Goal: Information Seeking & Learning: Find specific fact

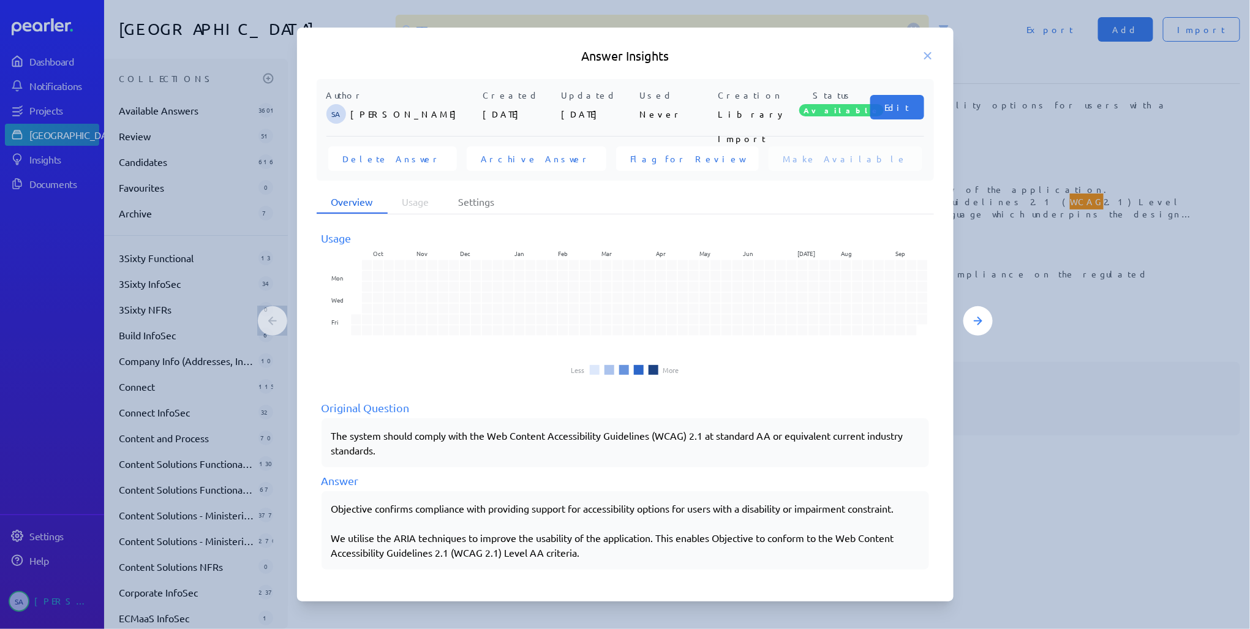
click at [928, 52] on icon at bounding box center [928, 56] width 12 height 12
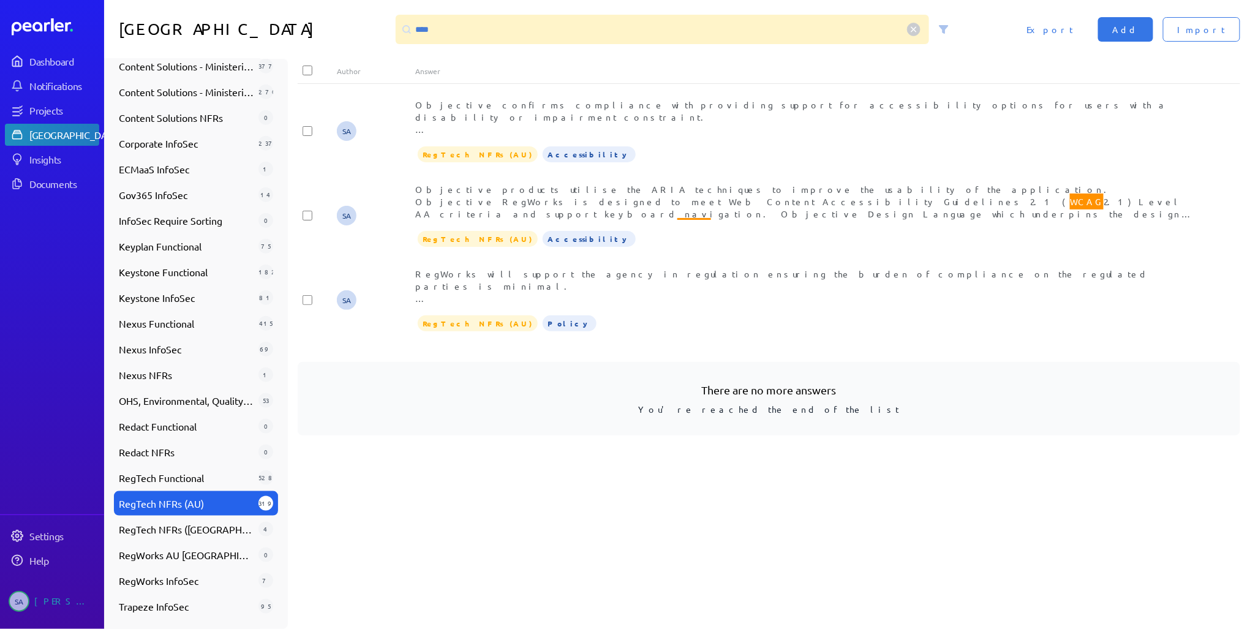
click at [915, 29] on circle at bounding box center [914, 29] width 13 height 13
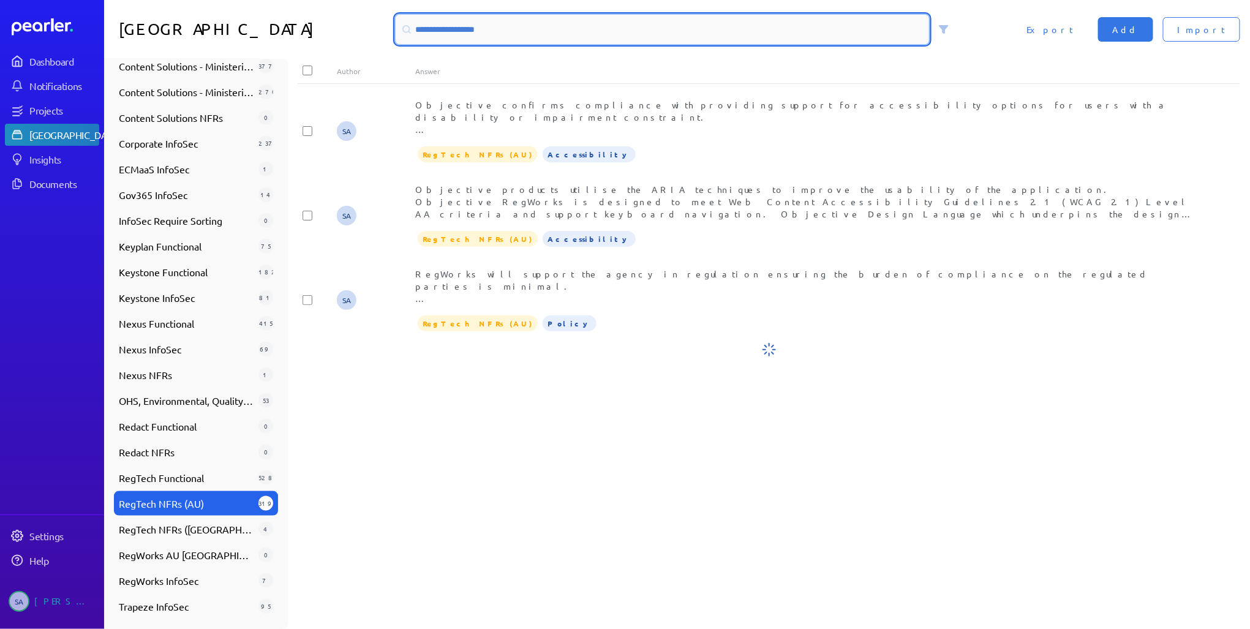
click at [497, 31] on input at bounding box center [663, 29] width 534 height 29
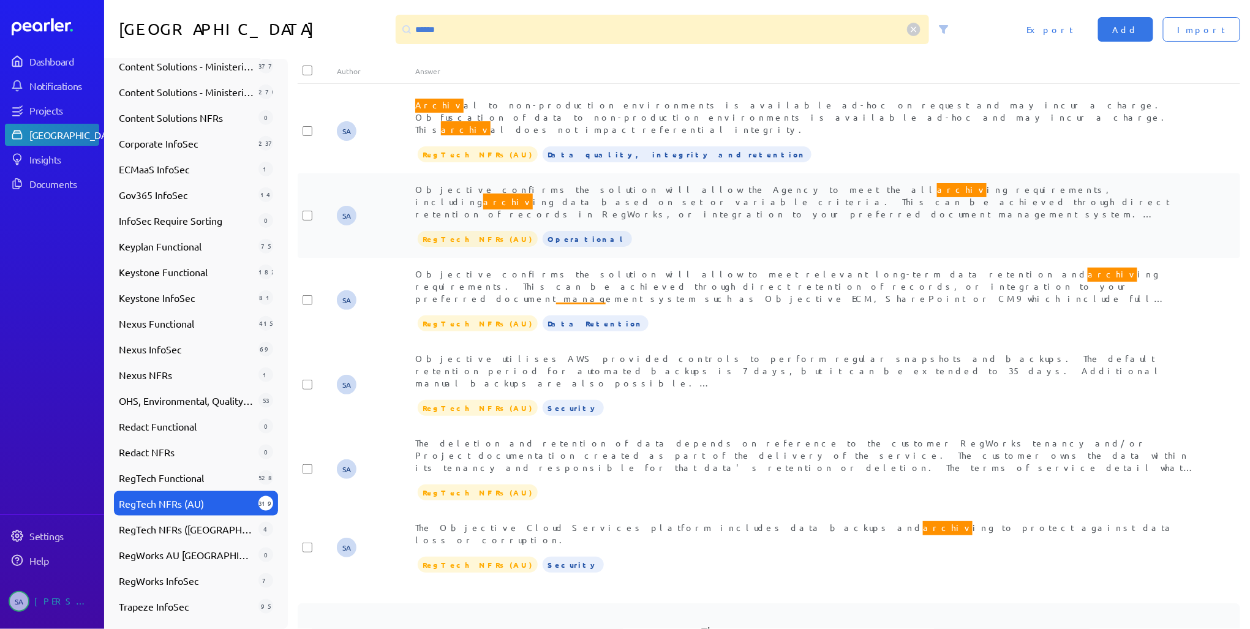
click at [640, 190] on span "Objective confirms the solution will allow the Agency to meet the all archiv in…" at bounding box center [805, 212] width 780 height 62
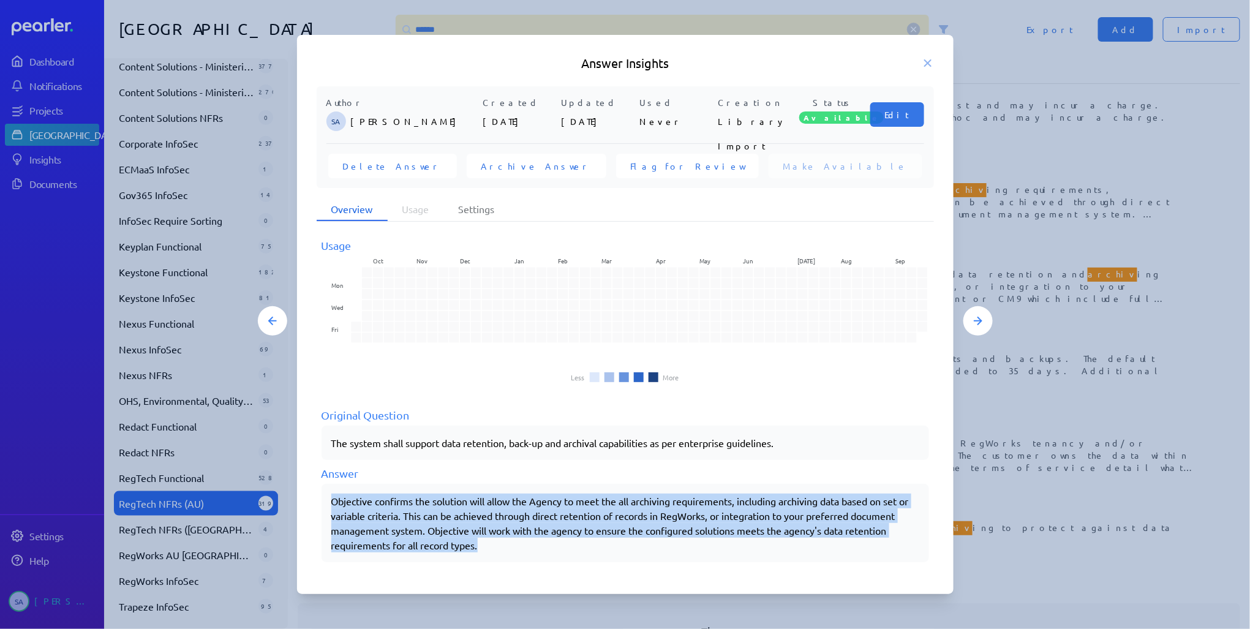
drag, startPoint x: 331, startPoint y: 502, endPoint x: 536, endPoint y: 547, distance: 209.6
click at [536, 547] on div "Objective confirms the solution will allow the Agency to meet the all archiving…" at bounding box center [625, 523] width 588 height 59
copy div "Objective confirms the solution will allow the Agency to meet the all archiving…"
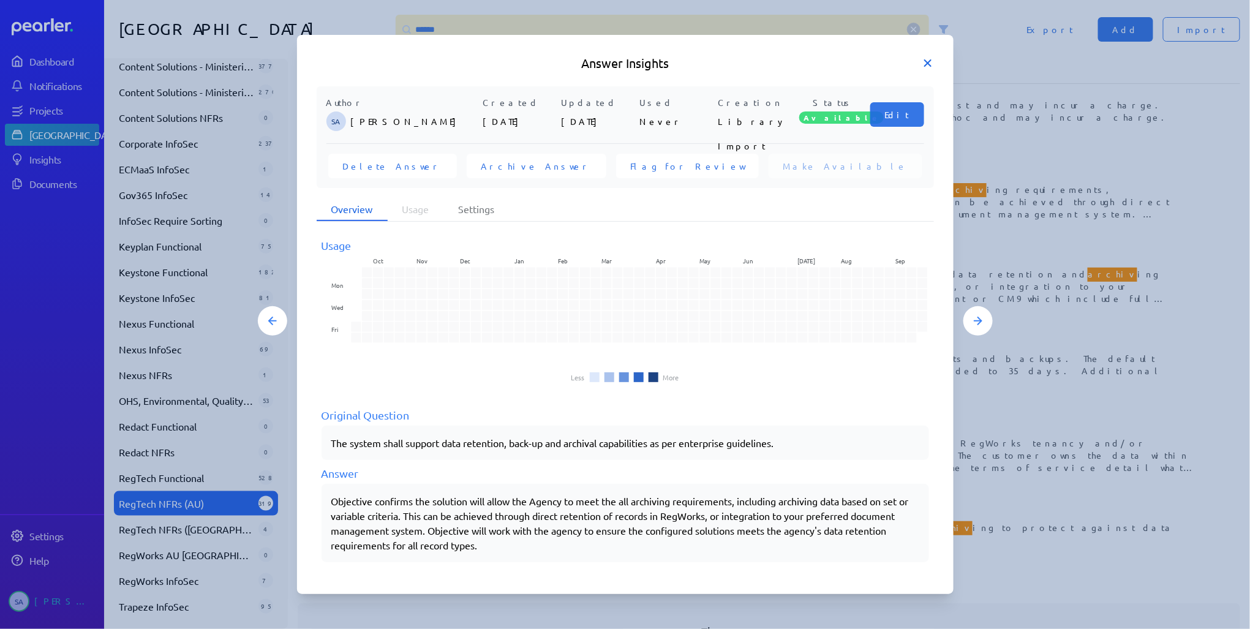
click at [928, 61] on icon at bounding box center [928, 63] width 12 height 12
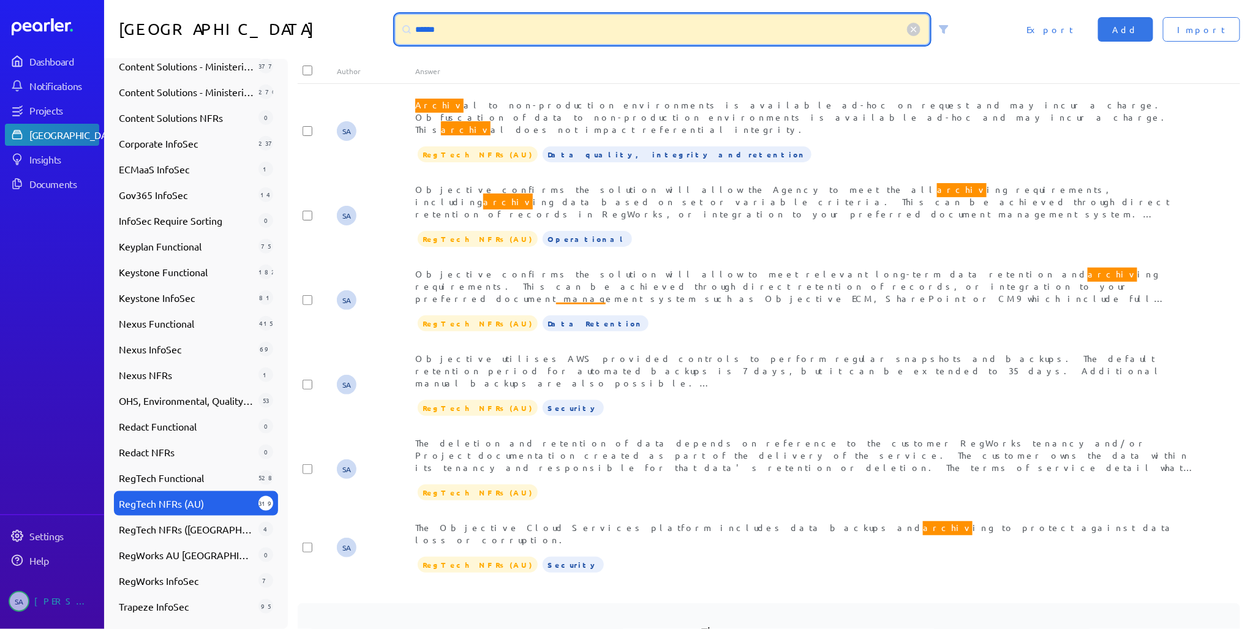
drag, startPoint x: 420, startPoint y: 28, endPoint x: 395, endPoint y: 31, distance: 25.4
click at [396, 31] on div "******" at bounding box center [663, 29] width 534 height 29
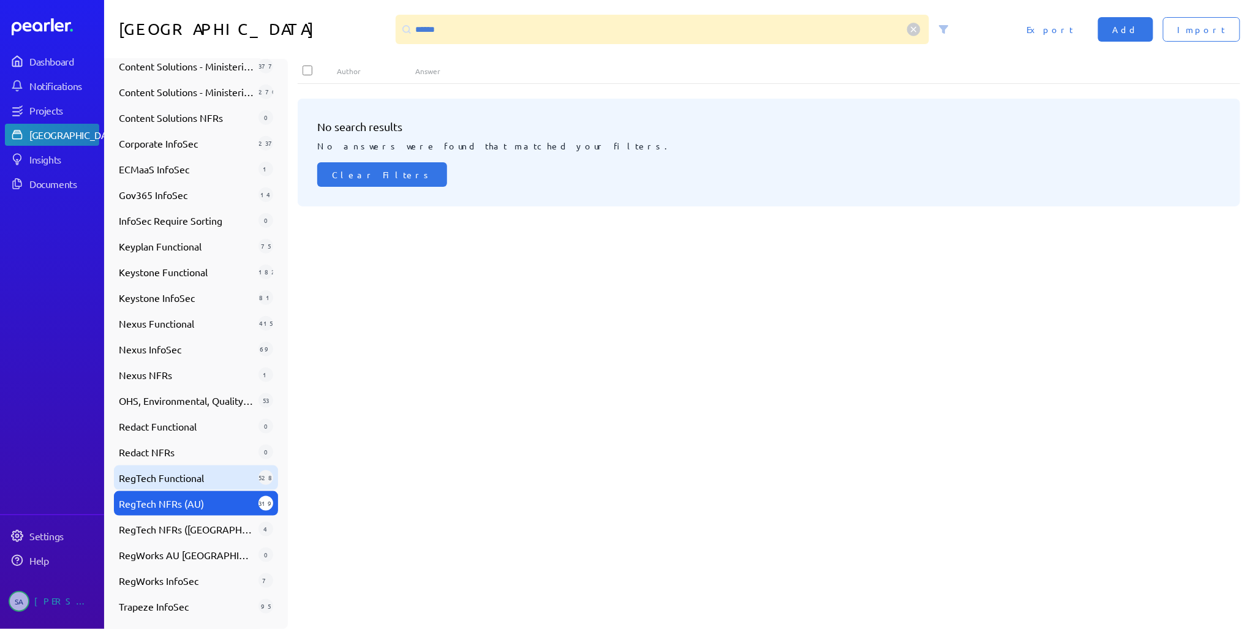
click at [160, 476] on span "RegTech Functional" at bounding box center [186, 477] width 135 height 15
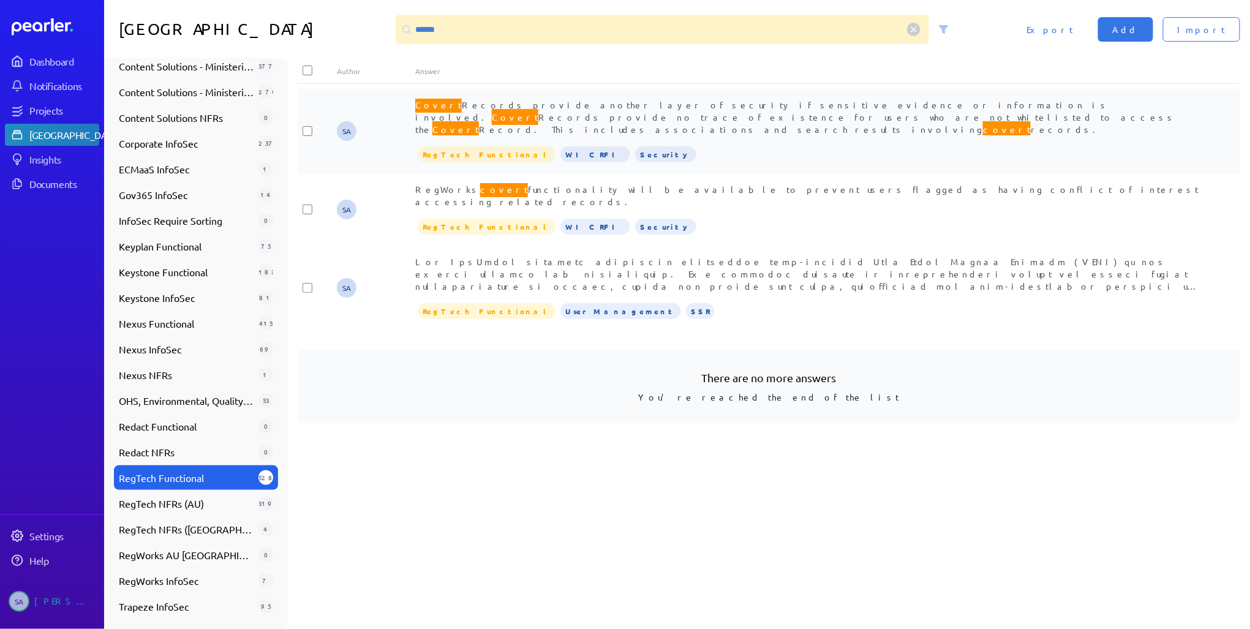
click at [631, 111] on div "Covert Records provide another layer of security if sensitive evidence or infor…" at bounding box center [807, 117] width 785 height 37
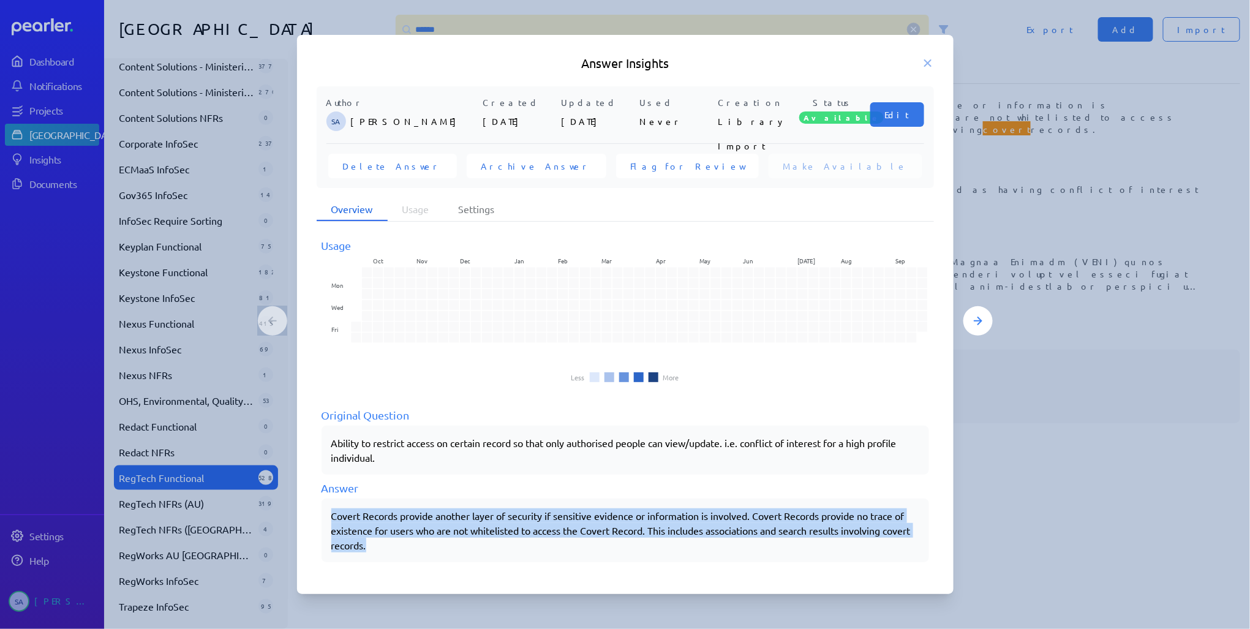
drag, startPoint x: 332, startPoint y: 516, endPoint x: 487, endPoint y: 547, distance: 158.2
click at [487, 547] on div "Covert Records provide another layer of security if sensitive evidence or infor…" at bounding box center [625, 530] width 588 height 44
copy div "Covert Records provide another layer of security if sensitive evidence or infor…"
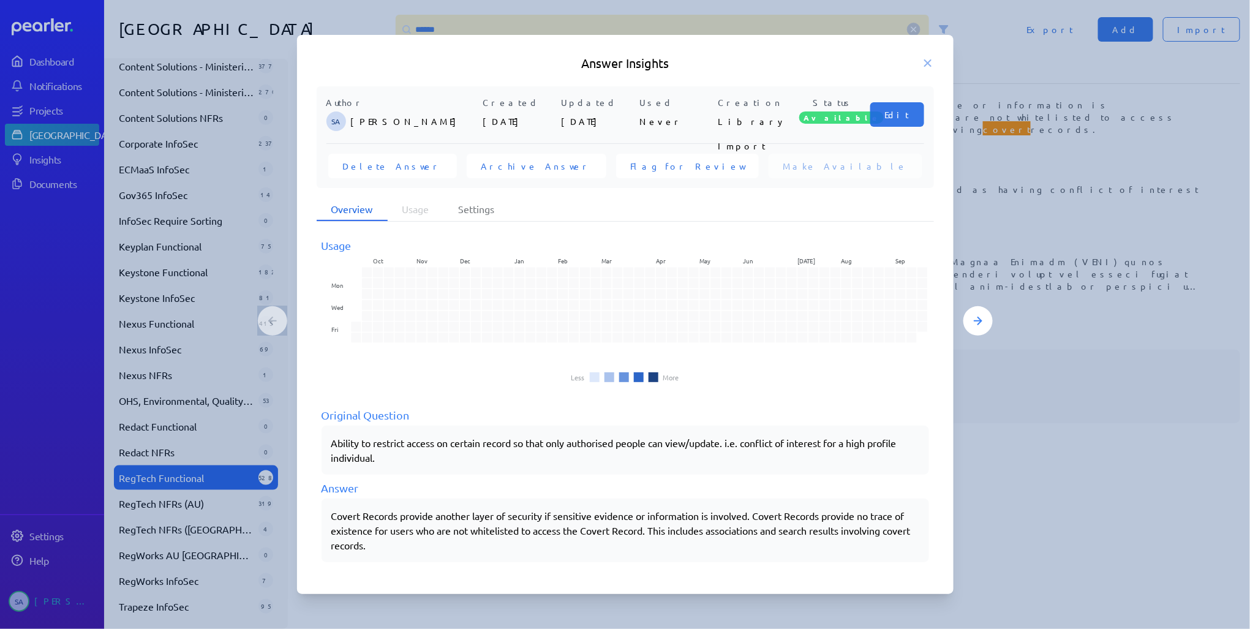
click at [927, 62] on icon at bounding box center [928, 63] width 6 height 6
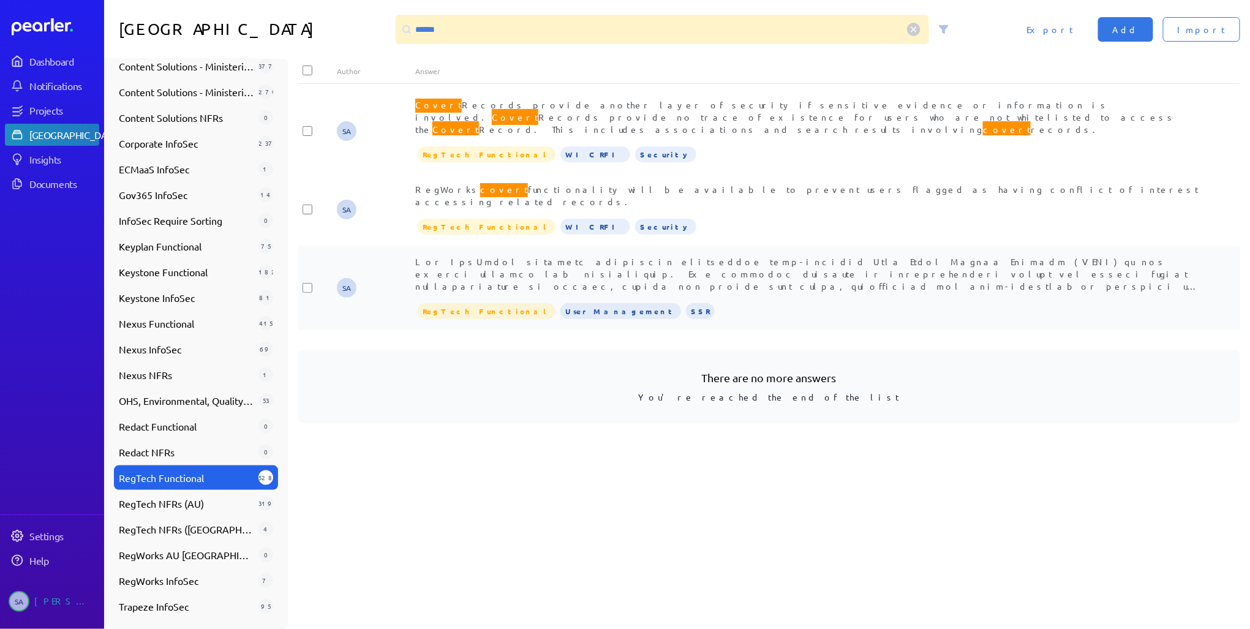
click at [644, 256] on div "Covert Records capability allows activities in the system (such as an investiga…" at bounding box center [807, 273] width 785 height 37
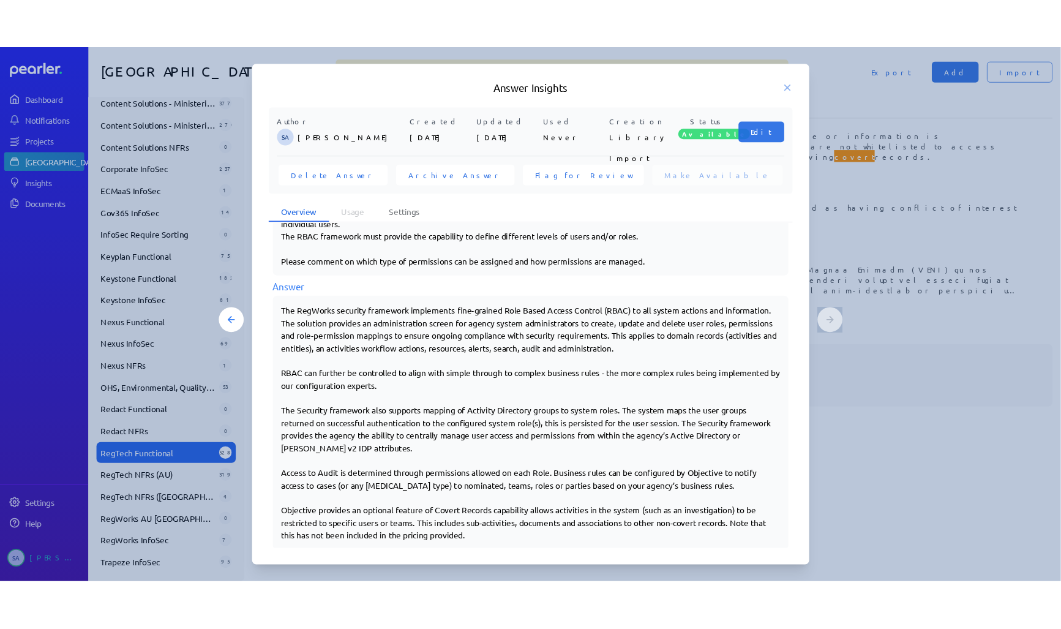
scroll to position [247, 0]
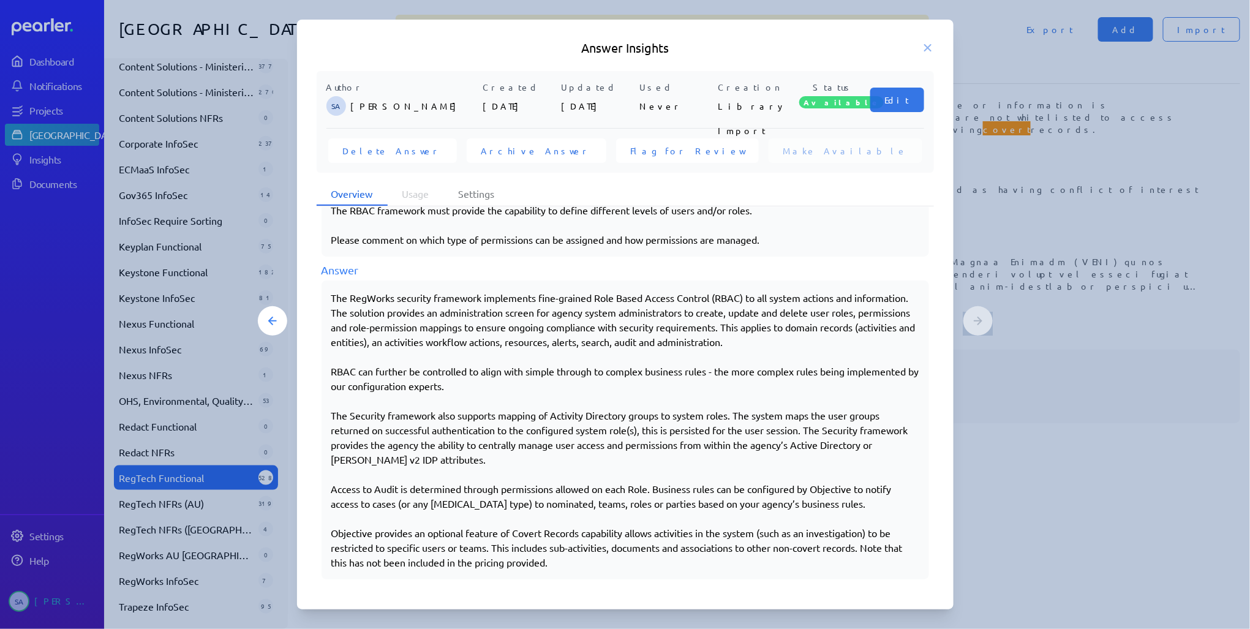
drag, startPoint x: 574, startPoint y: 560, endPoint x: 328, endPoint y: 532, distance: 247.8
click at [328, 532] on div "The RegWorks security framework implements fine-grained Role Based Access Contr…" at bounding box center [626, 429] width 608 height 299
copy div "Objective provides an optional feature of Covert Records capability allows acti…"
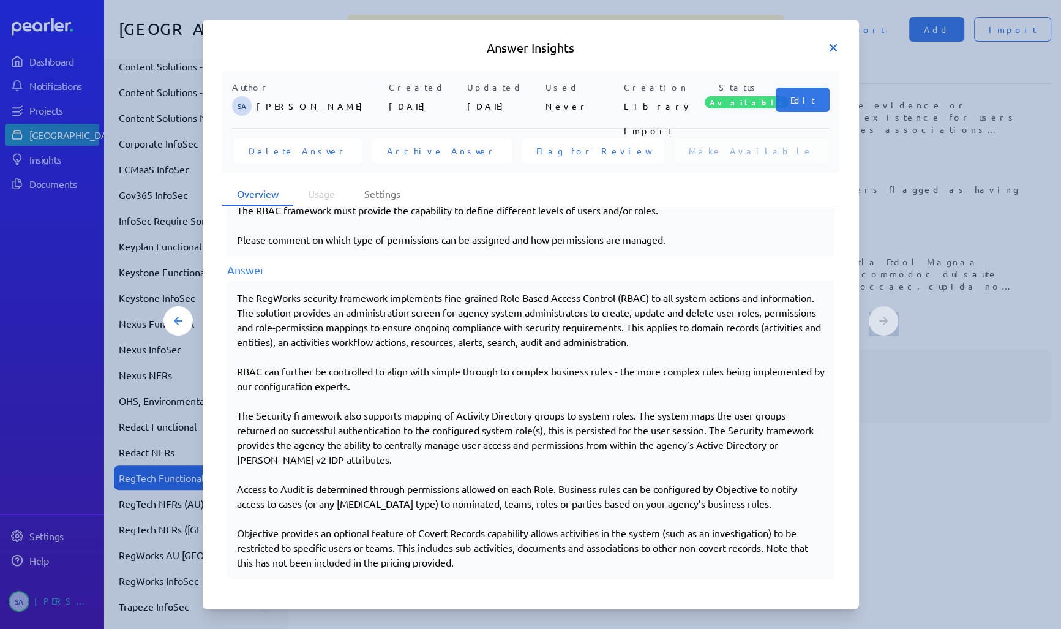
click at [832, 47] on icon at bounding box center [833, 48] width 6 height 6
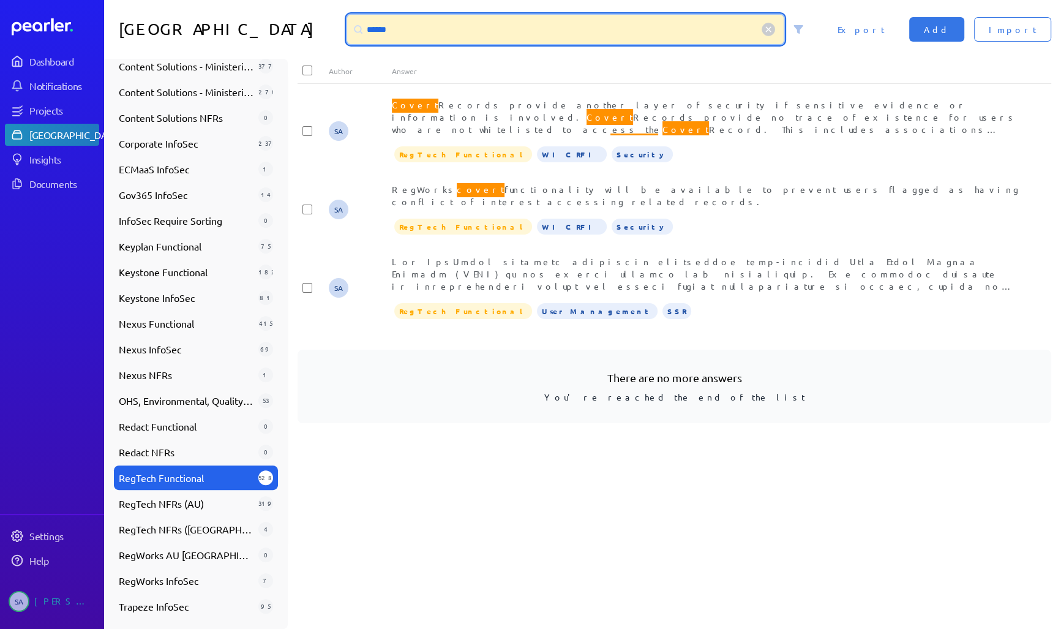
drag, startPoint x: 448, startPoint y: 20, endPoint x: 342, endPoint y: 21, distance: 106.0
click at [342, 20] on div "Answer Library ****** Import Add Export" at bounding box center [582, 29] width 957 height 59
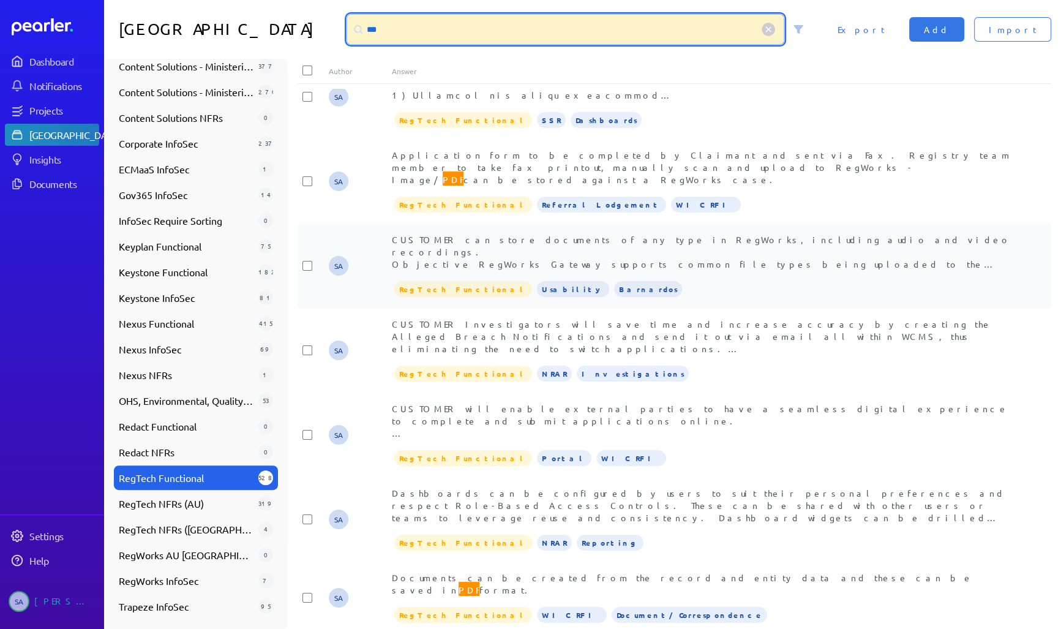
scroll to position [0, 0]
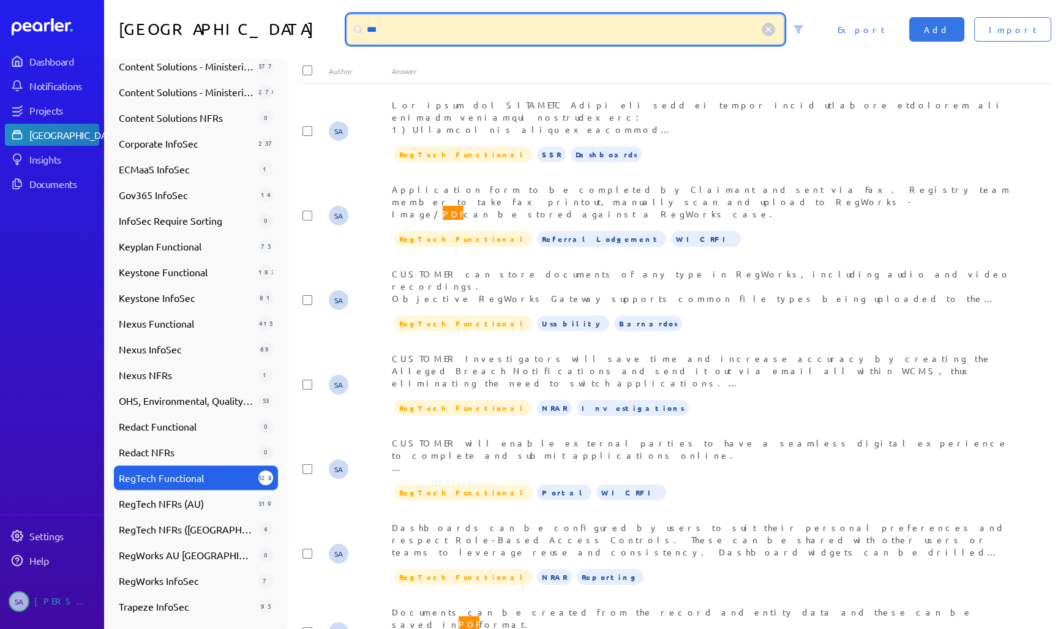
drag, startPoint x: 421, startPoint y: 24, endPoint x: 345, endPoint y: 26, distance: 76.6
click at [345, 26] on div "***" at bounding box center [580, 29] width 476 height 29
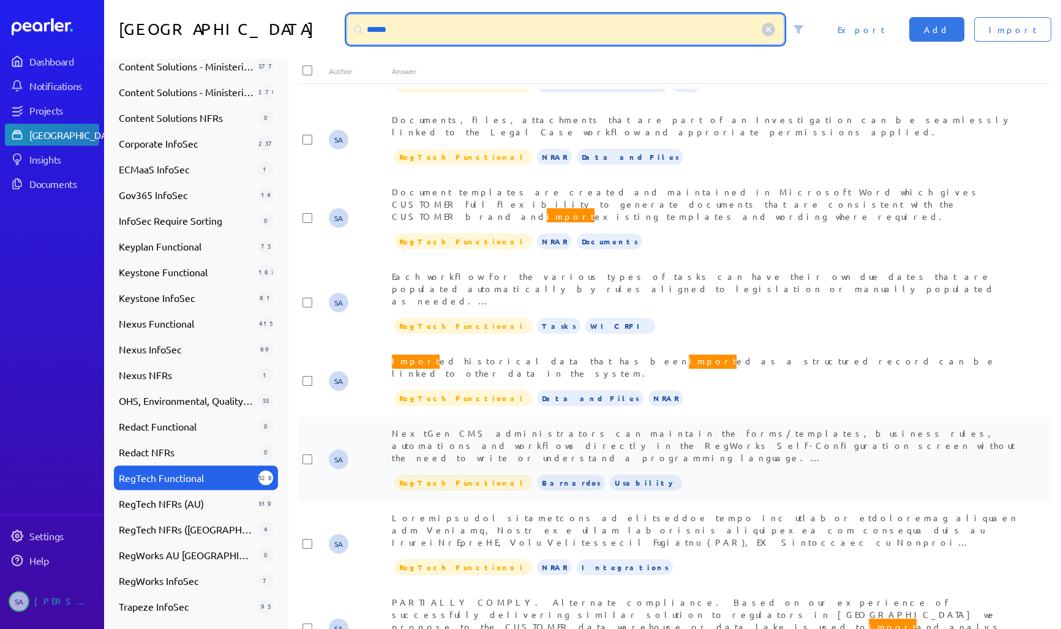
scroll to position [931, 0]
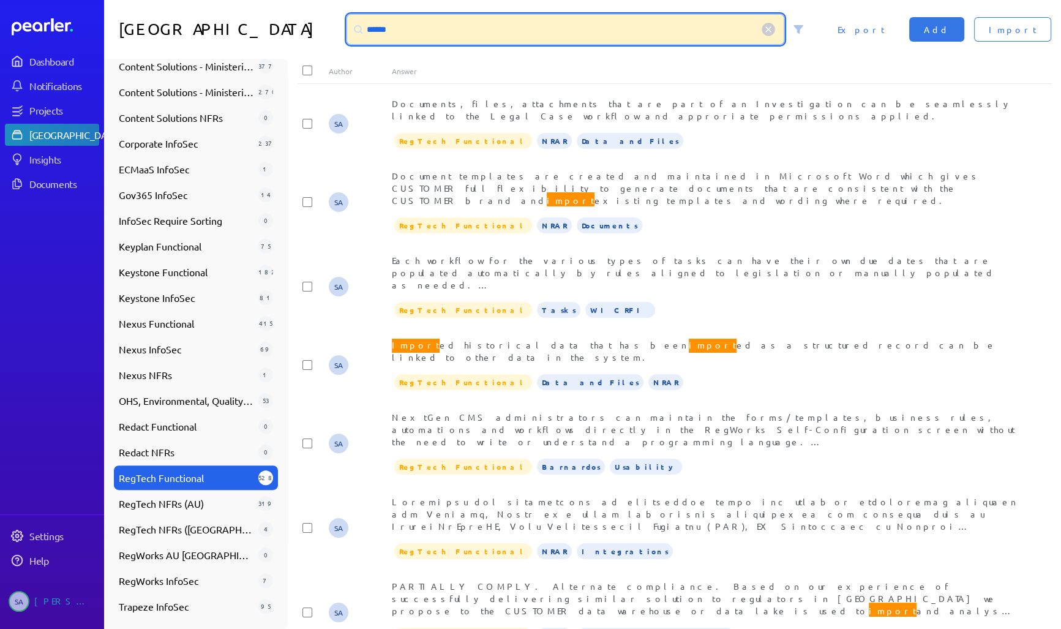
drag, startPoint x: 421, startPoint y: 26, endPoint x: 361, endPoint y: 31, distance: 60.3
click at [361, 31] on div "******" at bounding box center [565, 29] width 437 height 29
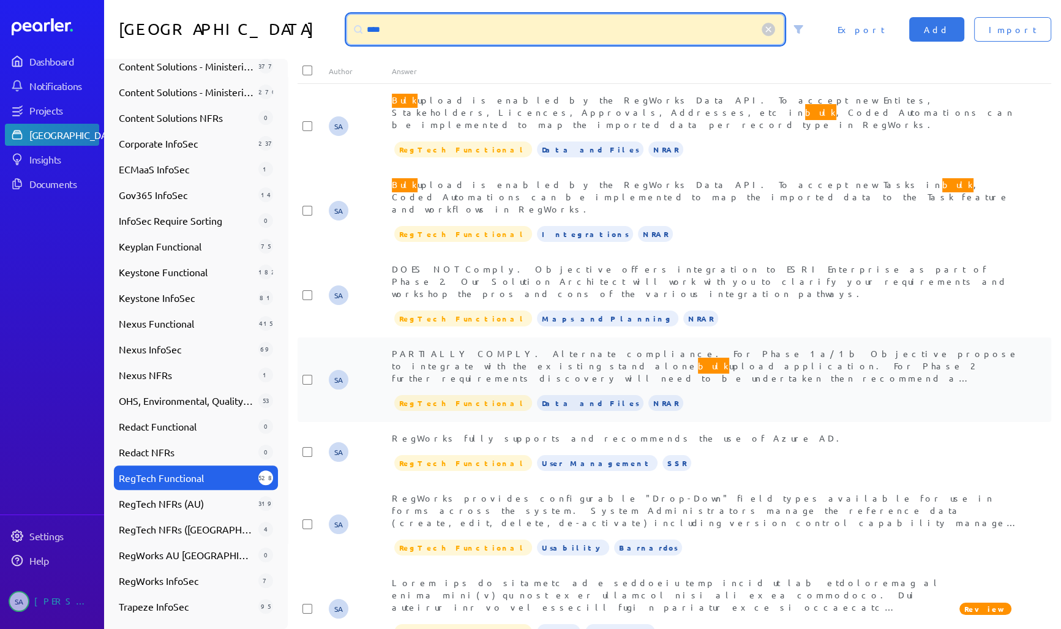
scroll to position [0, 0]
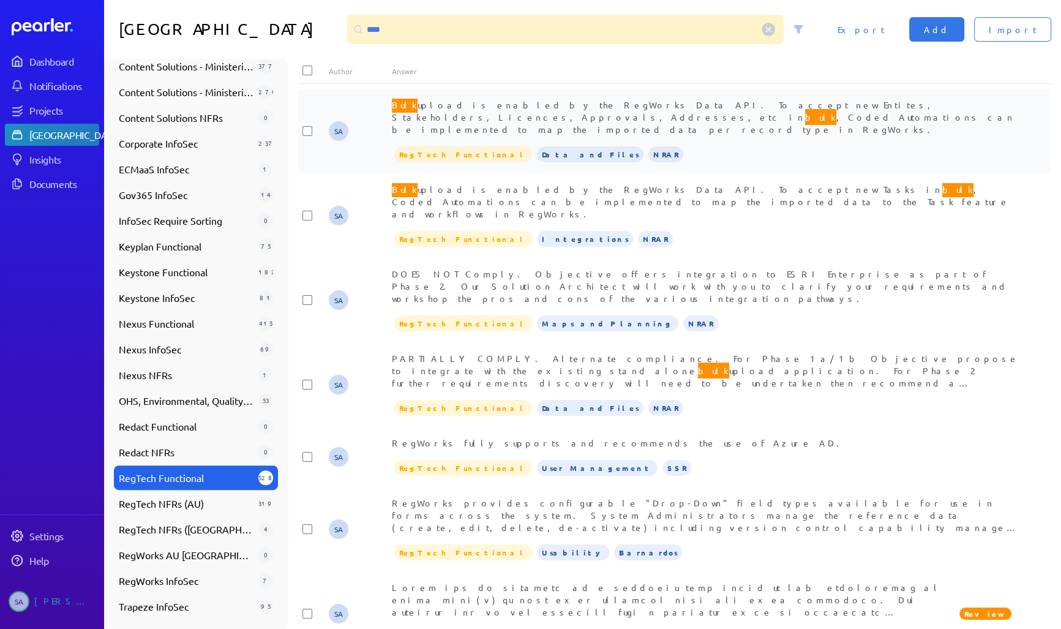
click at [657, 111] on div "Bulk upload is enabled by the RegWorks Data API. To accept new Entites, Stakeho…" at bounding box center [706, 117] width 628 height 37
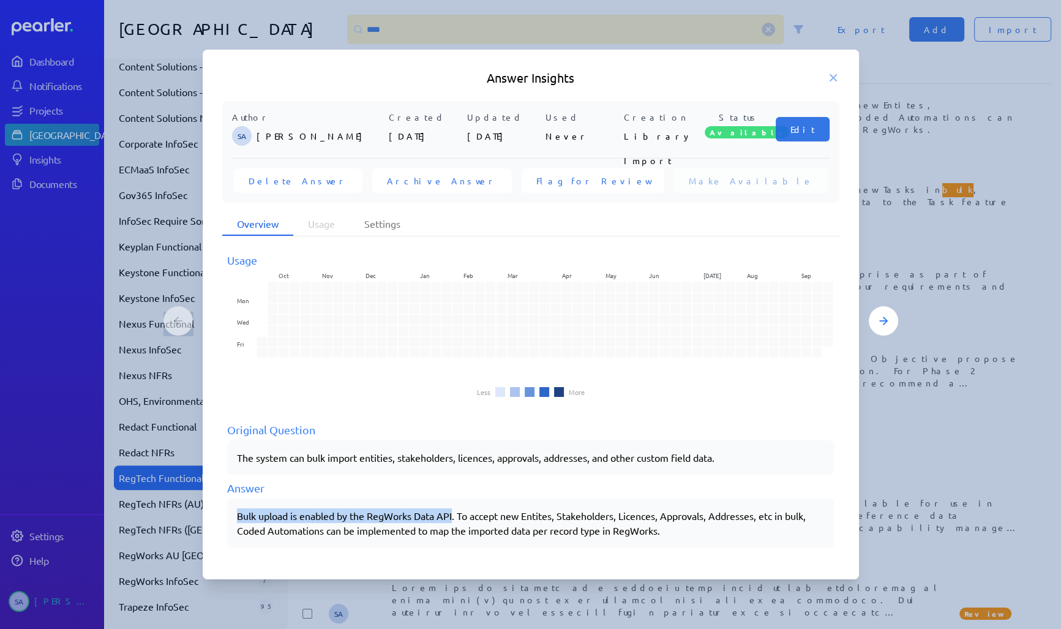
drag, startPoint x: 237, startPoint y: 516, endPoint x: 456, endPoint y: 515, distance: 218.6
click at [456, 515] on div "Bulk upload is enabled by the RegWorks Data API. To accept new Entites, Stakeho…" at bounding box center [531, 522] width 588 height 29
copy div "Bulk upload is enabled by the RegWorks Data API"
drag, startPoint x: 836, startPoint y: 78, endPoint x: 798, endPoint y: 66, distance: 39.9
click at [836, 78] on icon at bounding box center [833, 78] width 12 height 12
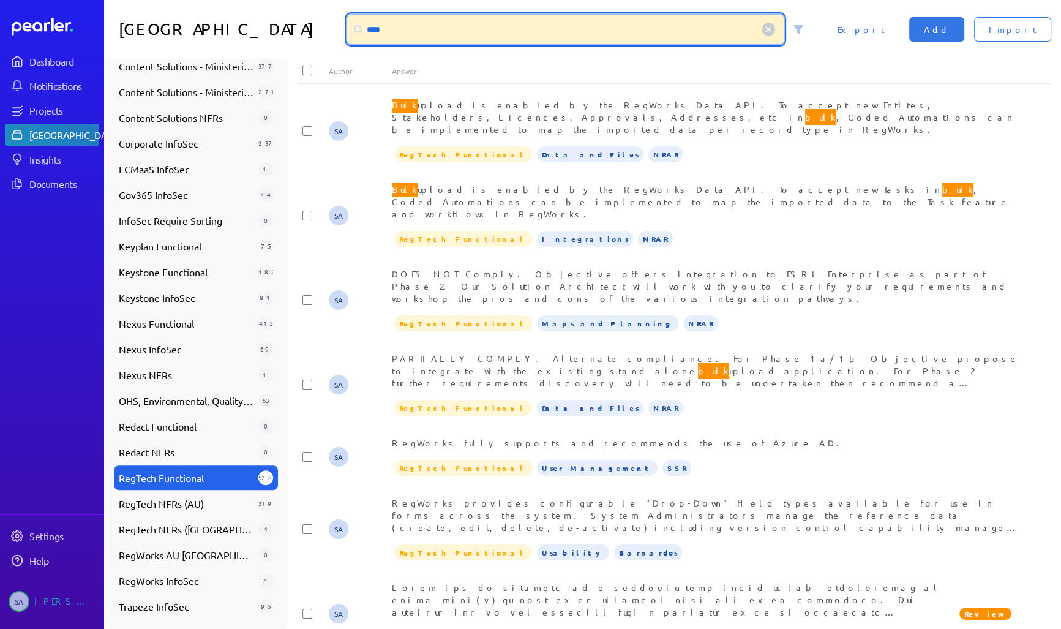
drag, startPoint x: 445, startPoint y: 28, endPoint x: 334, endPoint y: 28, distance: 110.2
click at [334, 28] on div "Answer Library **** Import Add Export" at bounding box center [582, 29] width 957 height 59
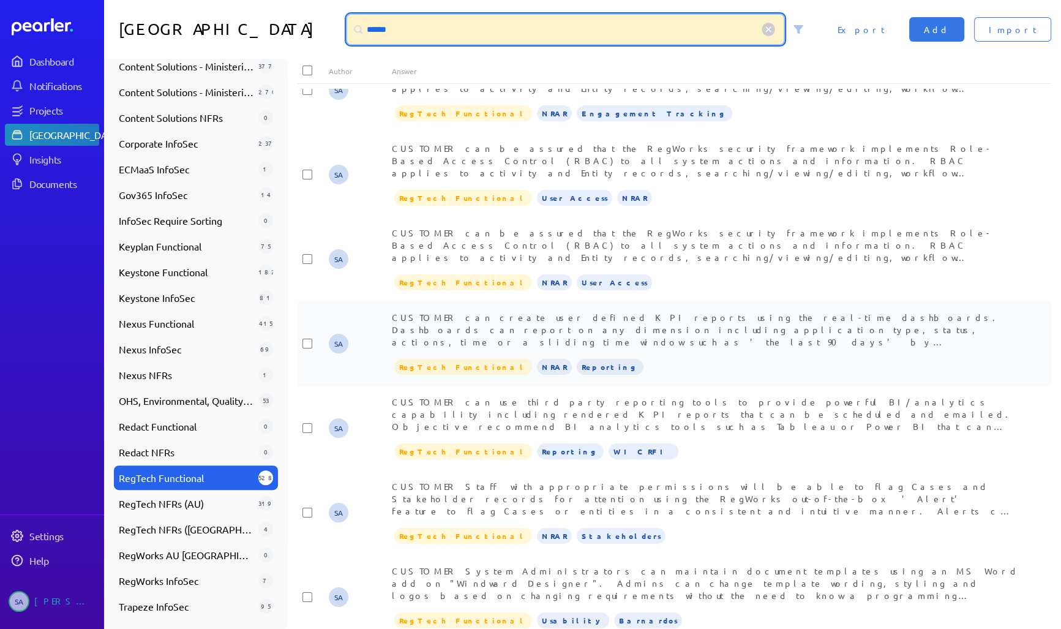
scroll to position [490, 0]
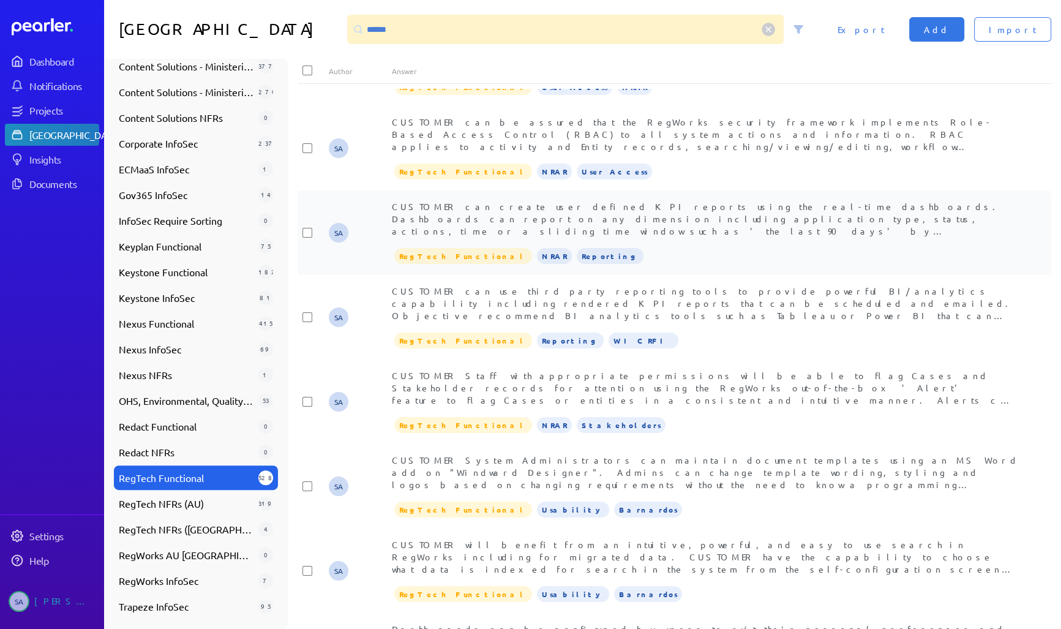
click at [710, 228] on span "CUSTOMER can create user defined KPI reports using the real-time dashboards. Da…" at bounding box center [697, 243] width 611 height 85
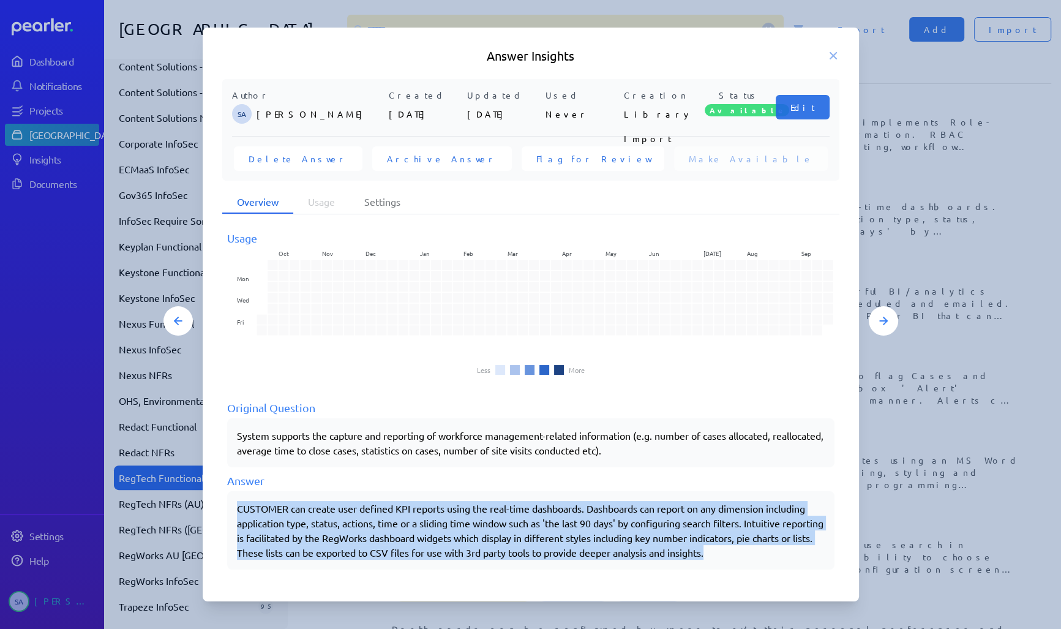
drag, startPoint x: 237, startPoint y: 507, endPoint x: 780, endPoint y: 555, distance: 545.4
click at [780, 555] on div "CUSTOMER can create user defined KPI reports using the real-time dashboards. Da…" at bounding box center [531, 530] width 588 height 59
copy div "CUSTOMER can create user defined KPI reports using the real-time dashboards. Da…"
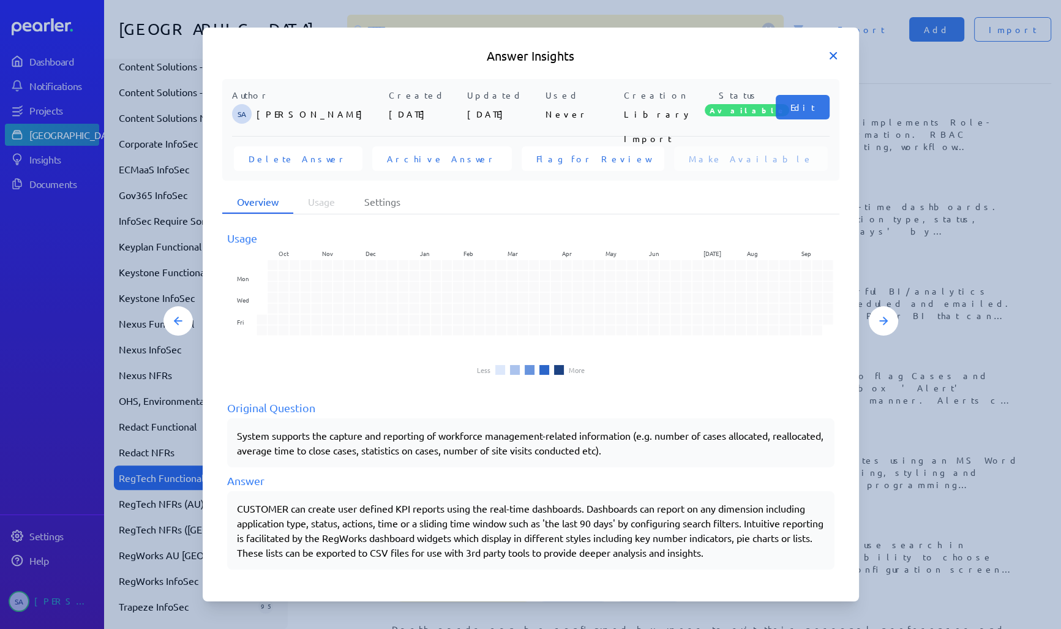
click at [834, 53] on icon at bounding box center [833, 56] width 12 height 12
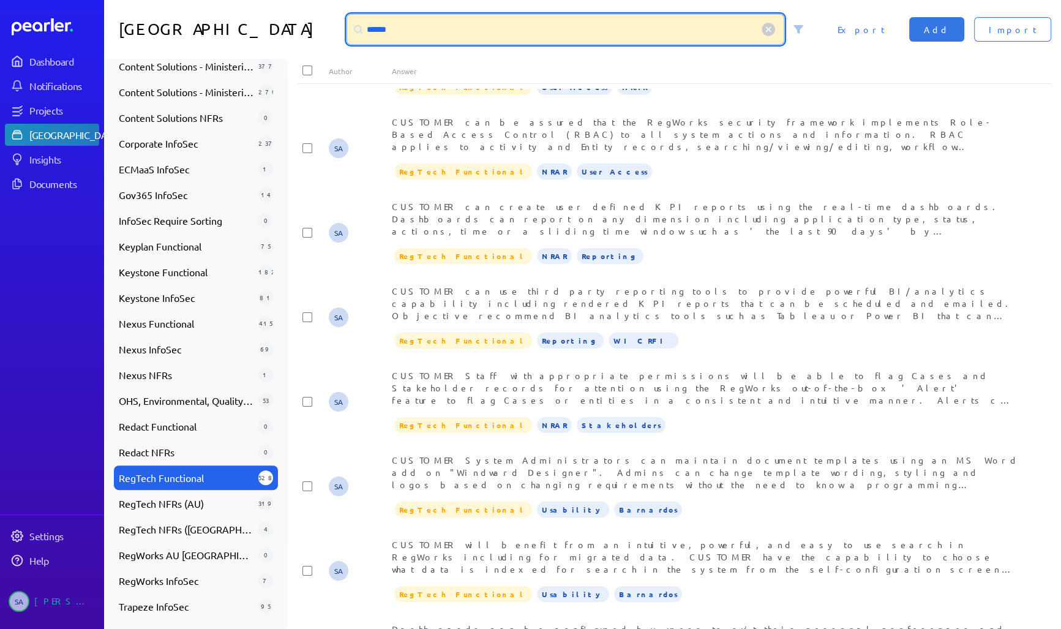
drag, startPoint x: 395, startPoint y: 29, endPoint x: 344, endPoint y: 26, distance: 51.5
click at [344, 26] on div "******" at bounding box center [580, 29] width 476 height 29
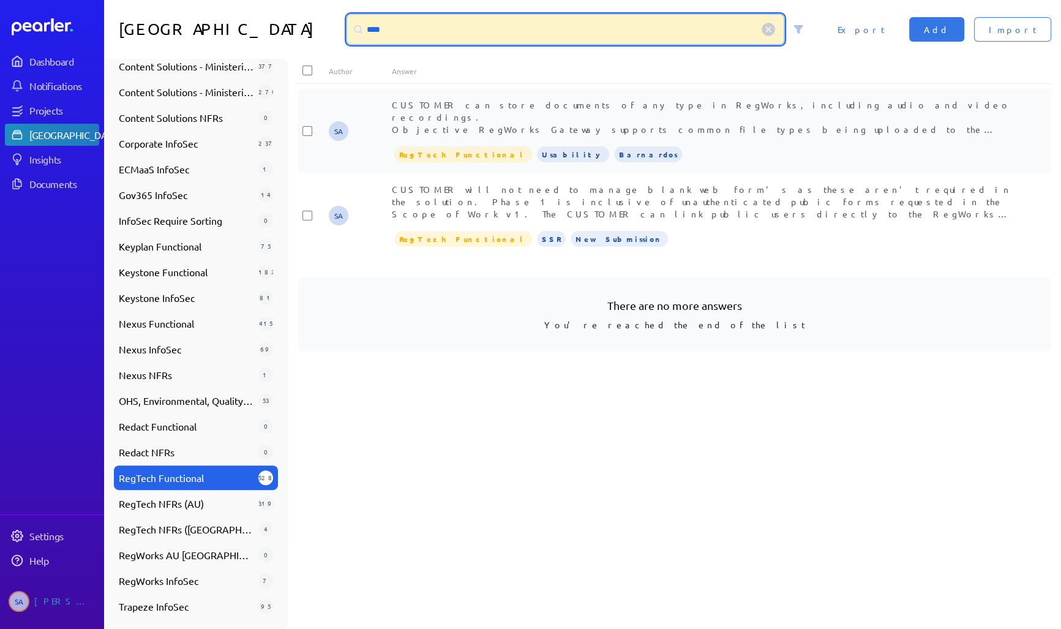
type input "****"
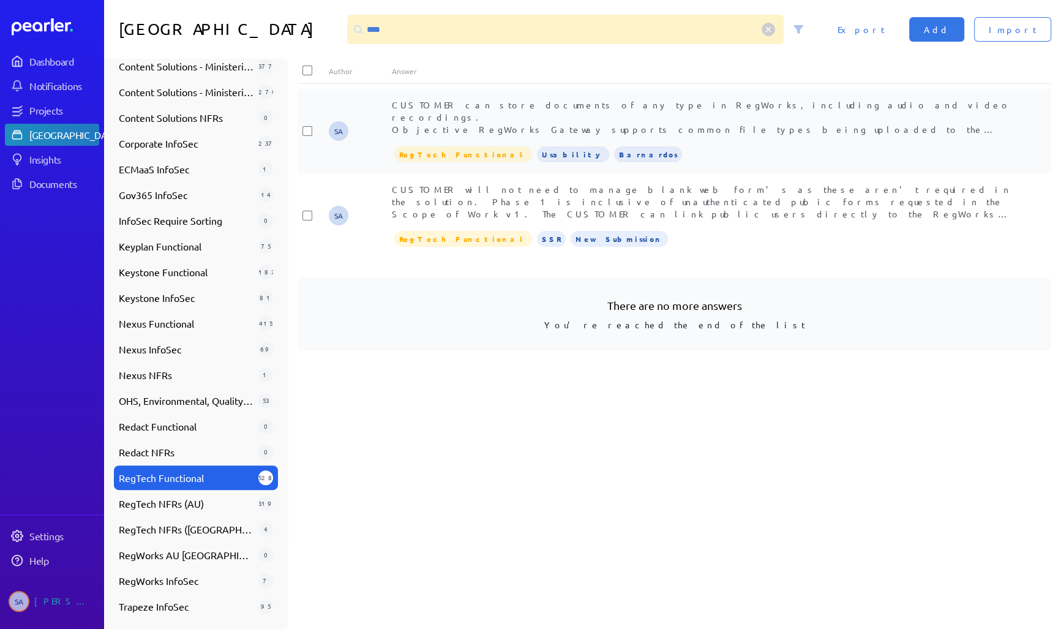
click at [649, 126] on span "CUSTOMER can store documents of any type in RegWorks, including audio and video…" at bounding box center [703, 239] width 623 height 280
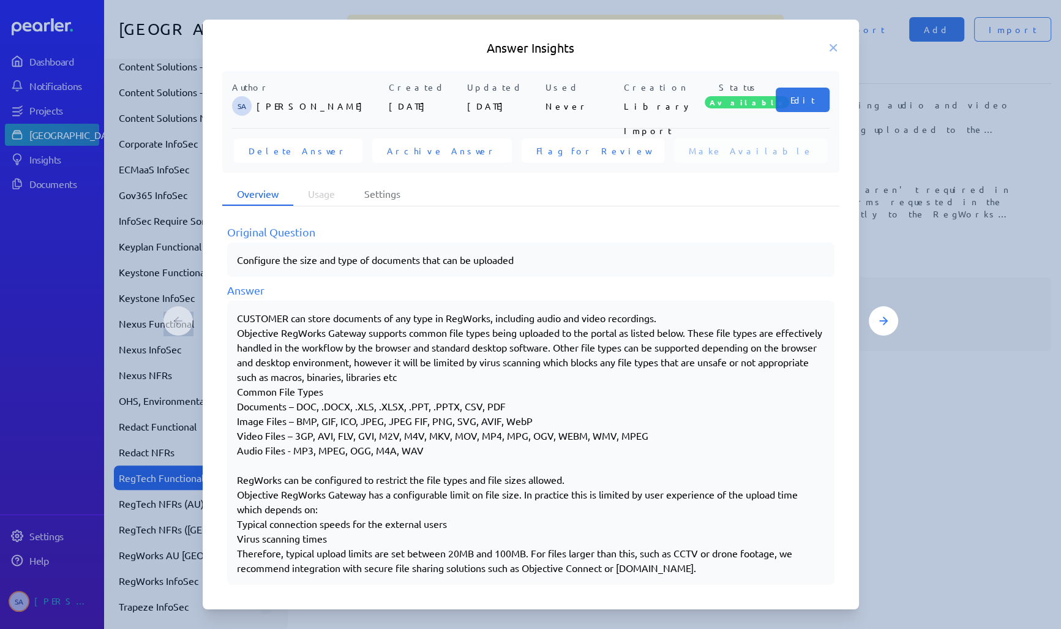
scroll to position [174, 0]
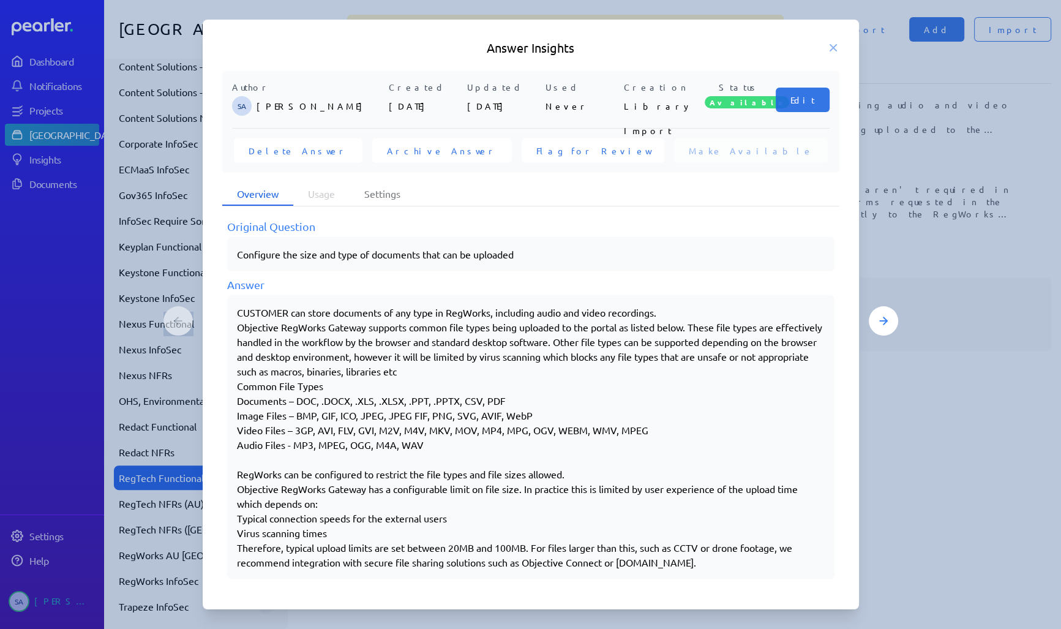
click at [695, 324] on div "CUSTOMER can store documents of any type in RegWorks, including audio and video…" at bounding box center [531, 437] width 588 height 265
drag, startPoint x: 238, startPoint y: 383, endPoint x: 511, endPoint y: 439, distance: 279.4
click at [511, 439] on div "CUSTOMER can store documents of any type in RegWorks, including audio and video…" at bounding box center [531, 437] width 588 height 265
drag, startPoint x: 511, startPoint y: 439, endPoint x: 583, endPoint y: 462, distance: 75.3
click at [583, 462] on div "CUSTOMER can store documents of any type in RegWorks, including audio and video…" at bounding box center [531, 437] width 588 height 265
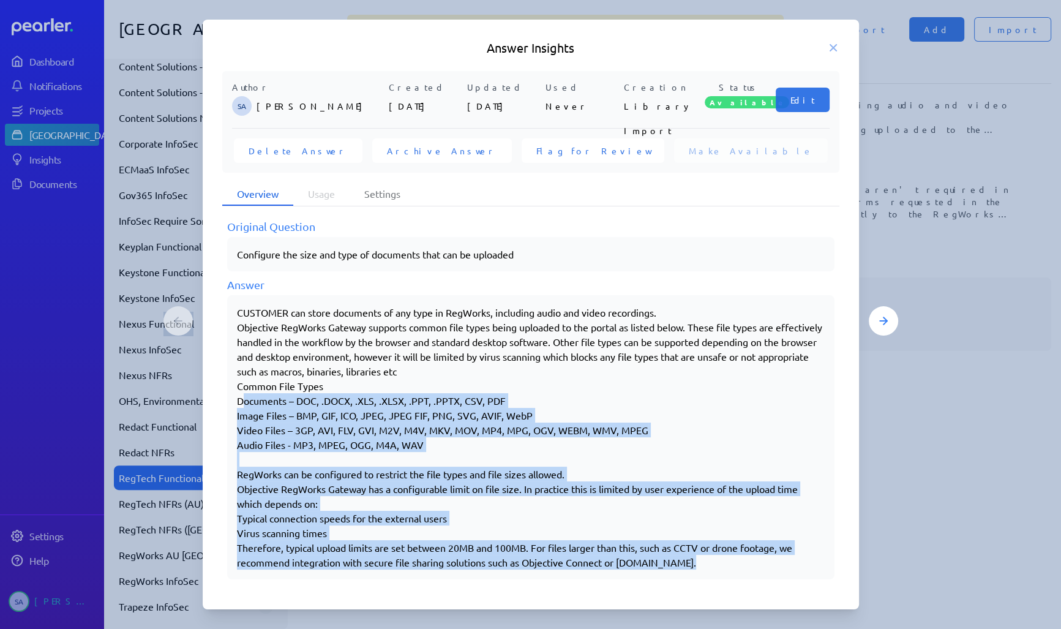
drag, startPoint x: 238, startPoint y: 397, endPoint x: 708, endPoint y: 557, distance: 496.6
click at [708, 557] on div "CUSTOMER can store documents of any type in RegWorks, including audio and video…" at bounding box center [531, 437] width 588 height 265
copy div "Documents – DOC, .DOCX, .XLS, .XLSX, .PPT, .PPTX, CSV, PDF Image Files – BMP, G…"
